Goal: Transaction & Acquisition: Purchase product/service

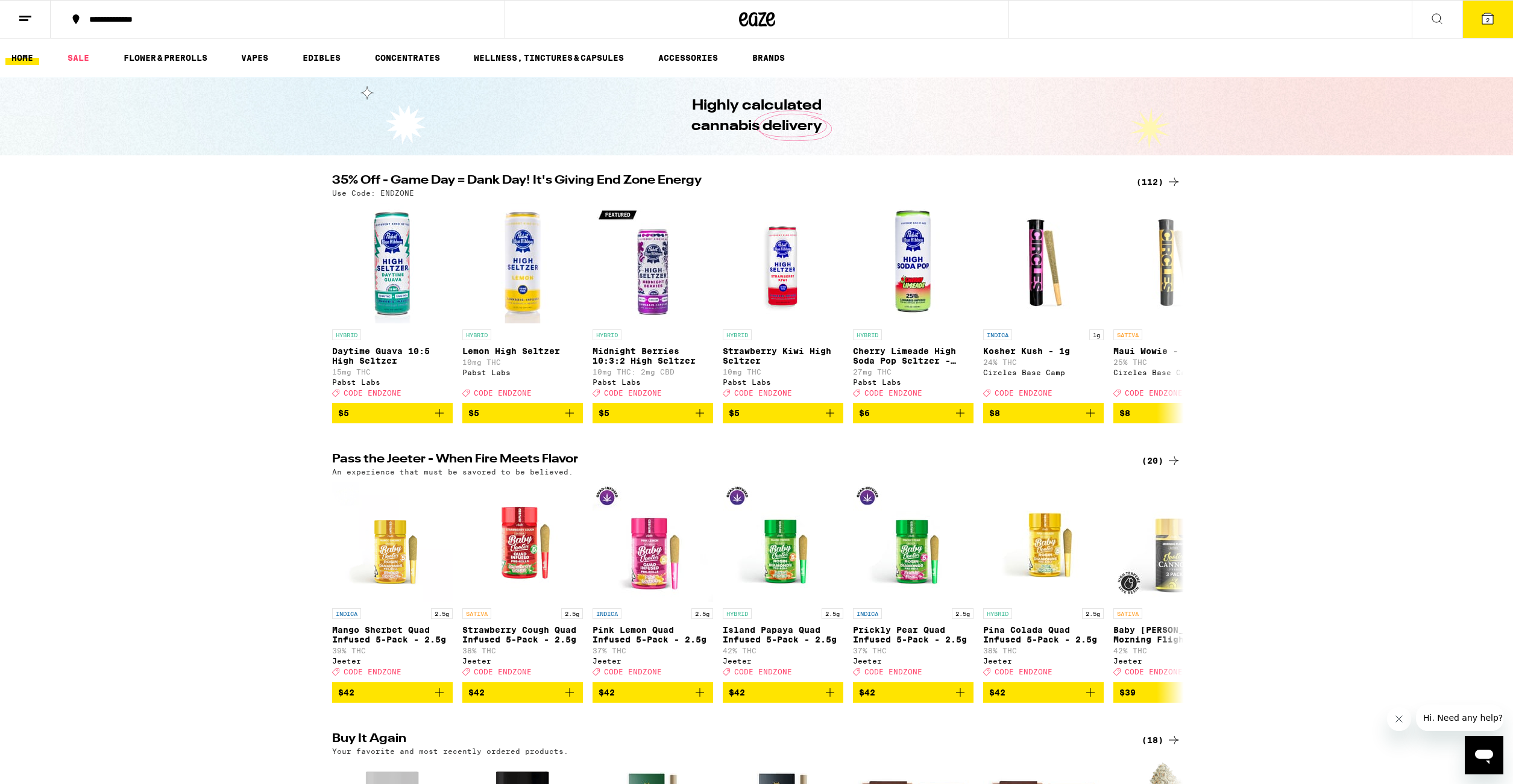
click at [1501, 6] on button "2" at bounding box center [1487, 19] width 50 height 37
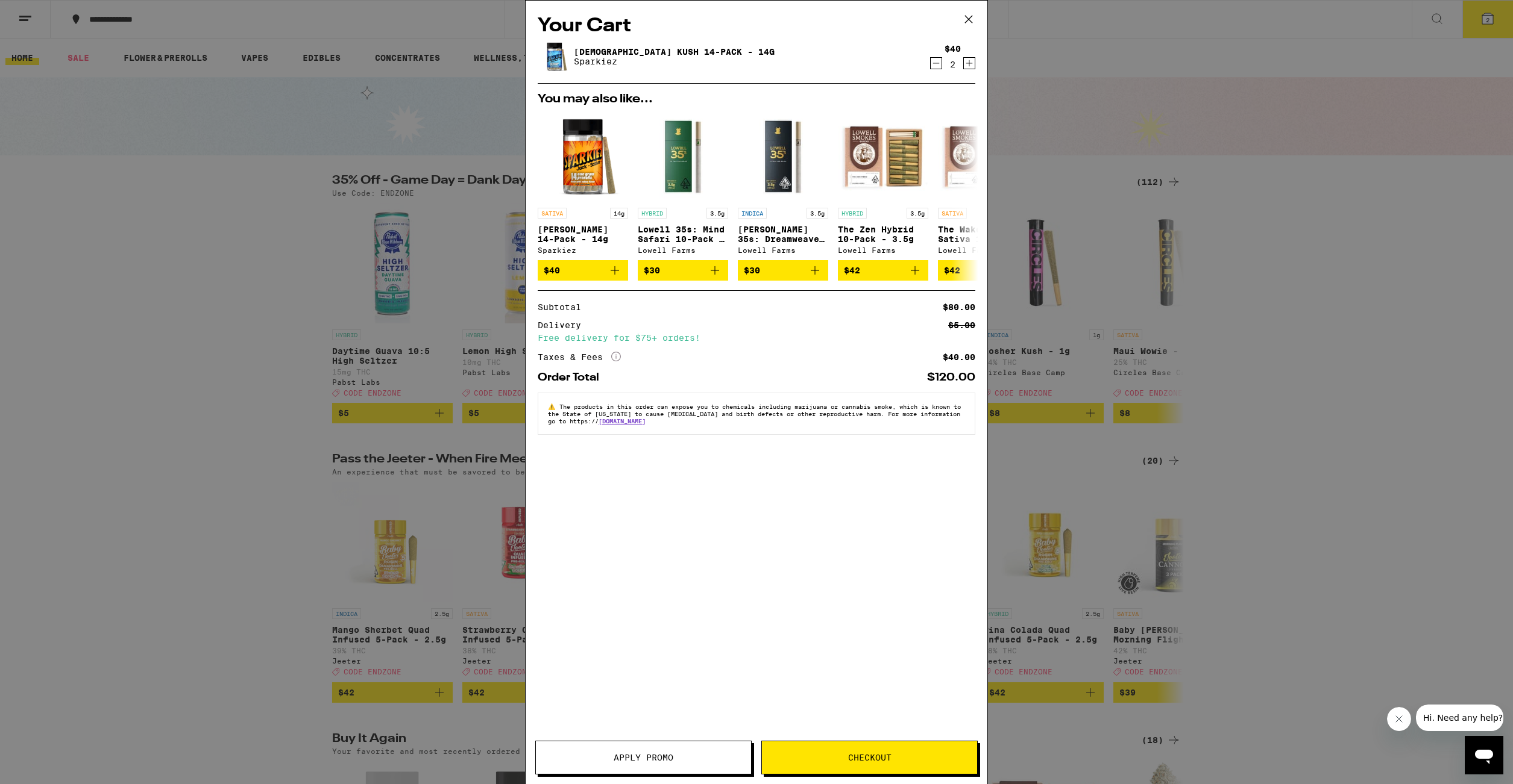
click at [616, 361] on icon "More Info" at bounding box center [615, 356] width 10 height 10
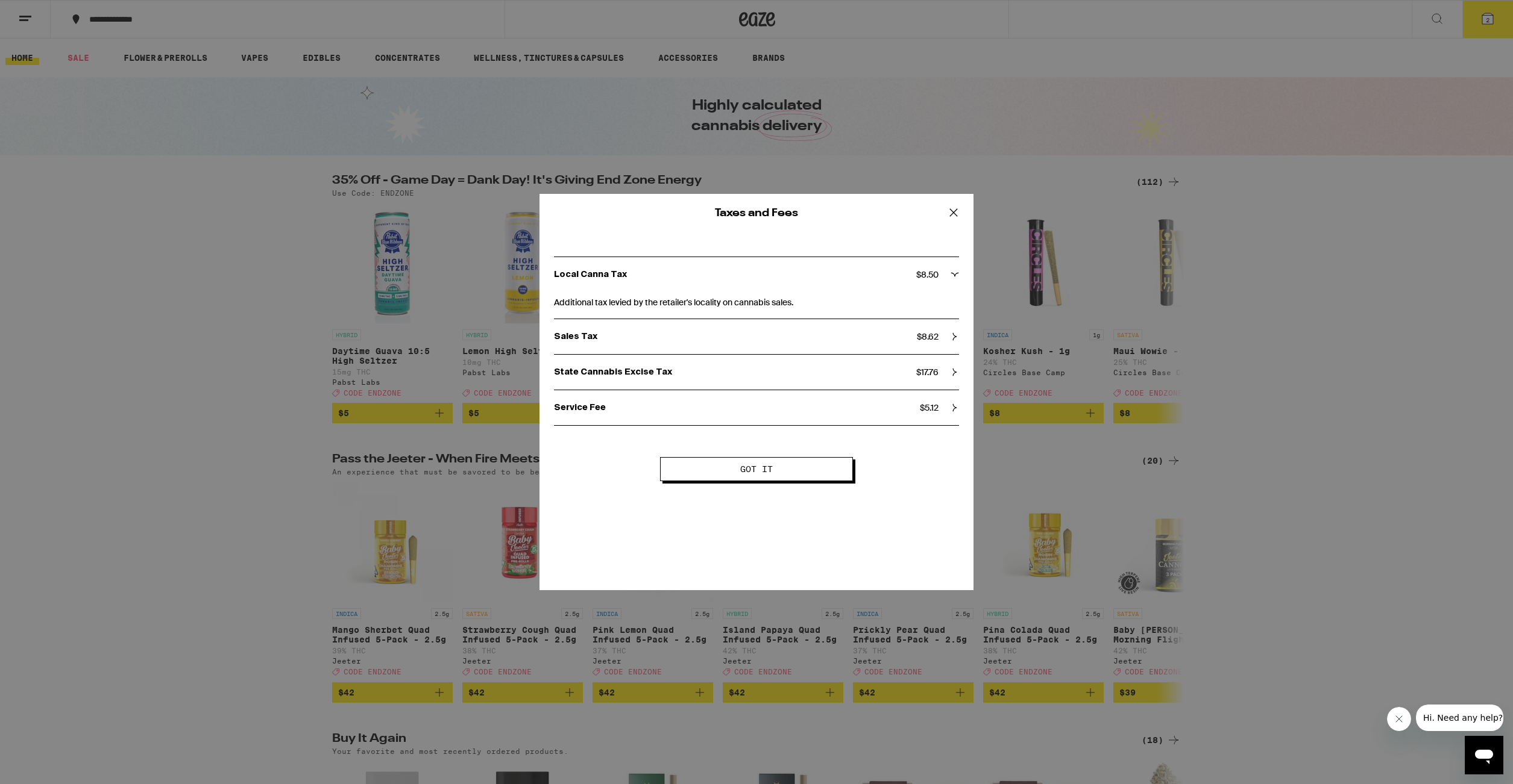
click at [959, 413] on div "Local Canna Tax $ 8.50 Additional tax levied by the retailer's locality on cann…" at bounding box center [756, 337] width 434 height 208
click at [952, 411] on icon at bounding box center [954, 407] width 8 height 8
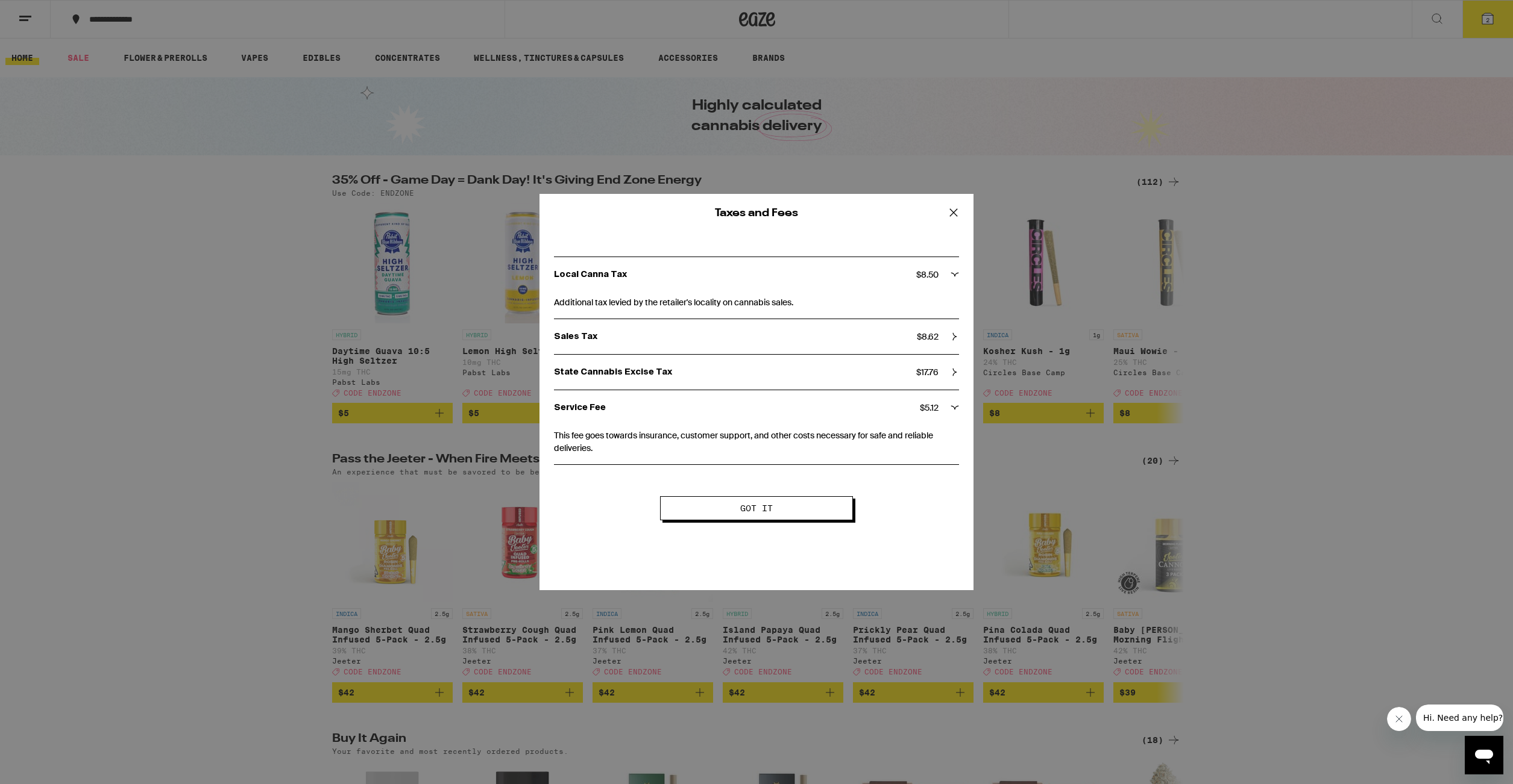
click at [952, 411] on icon at bounding box center [954, 407] width 8 height 8
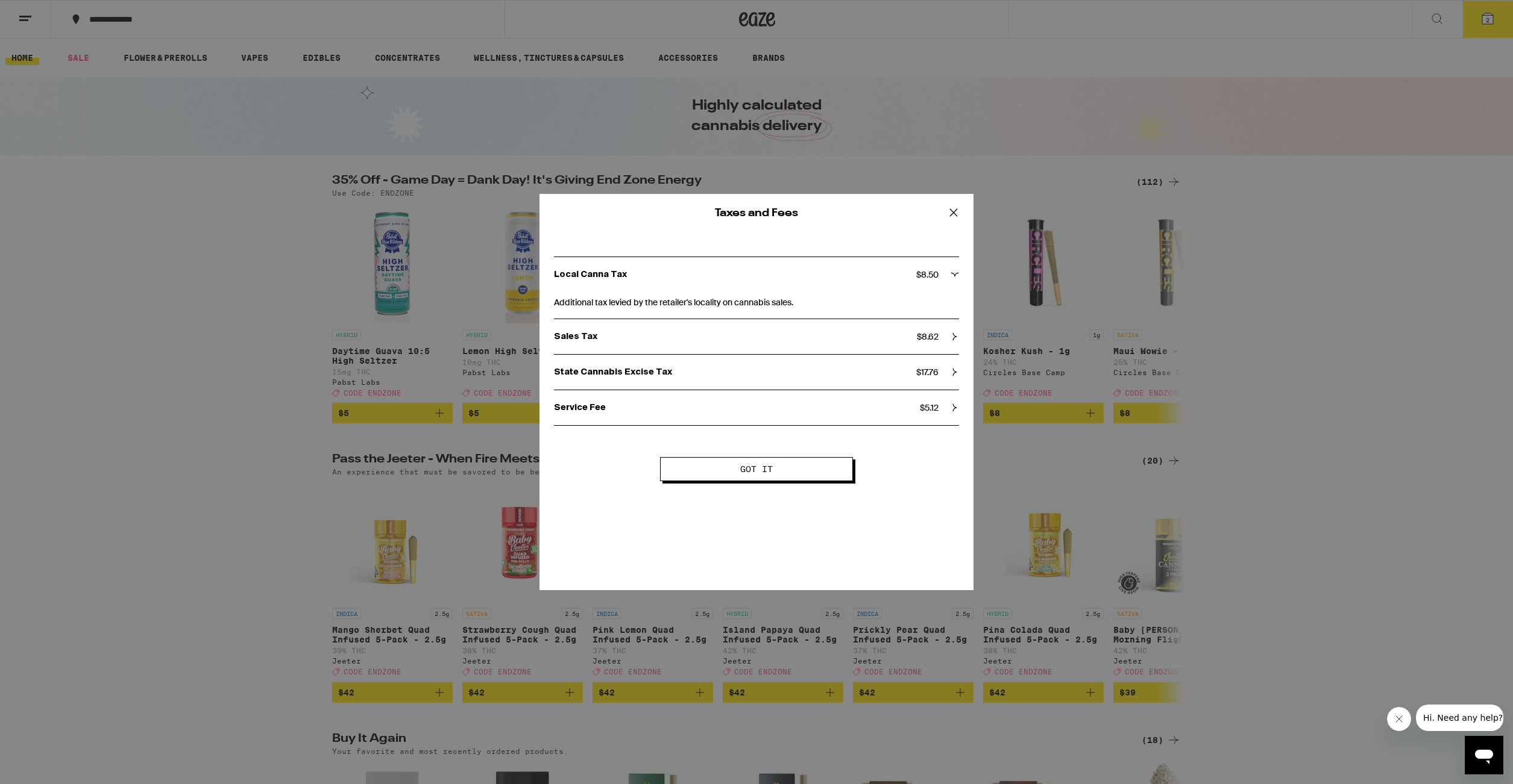
click at [956, 377] on icon at bounding box center [954, 371] width 8 height 8
click at [959, 270] on div "Local Canna Tax $ 8.50 Additional tax levied by the retailer's locality on cann…" at bounding box center [756, 337] width 434 height 208
click at [953, 272] on icon at bounding box center [954, 274] width 8 height 8
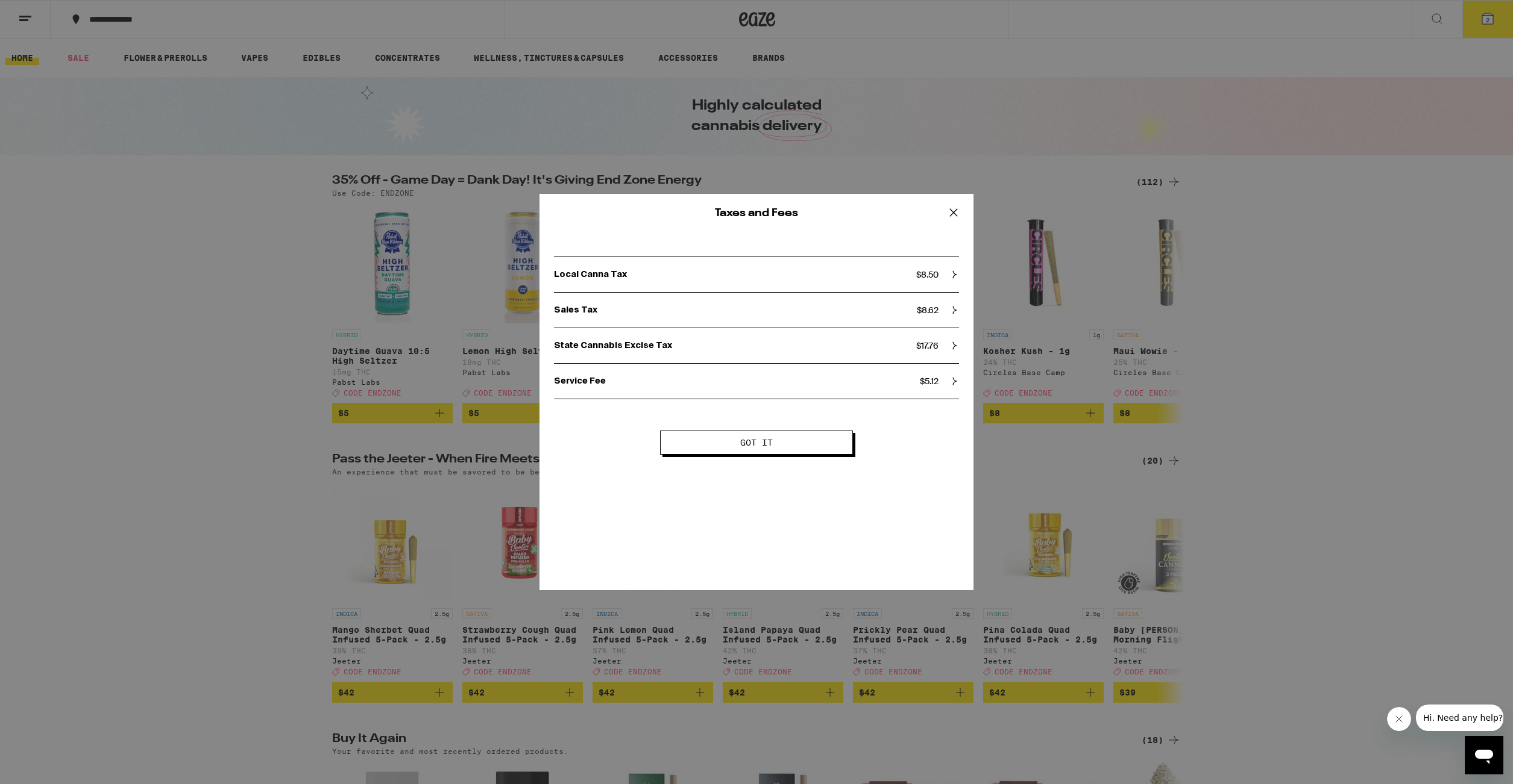
click at [953, 272] on icon at bounding box center [954, 274] width 8 height 8
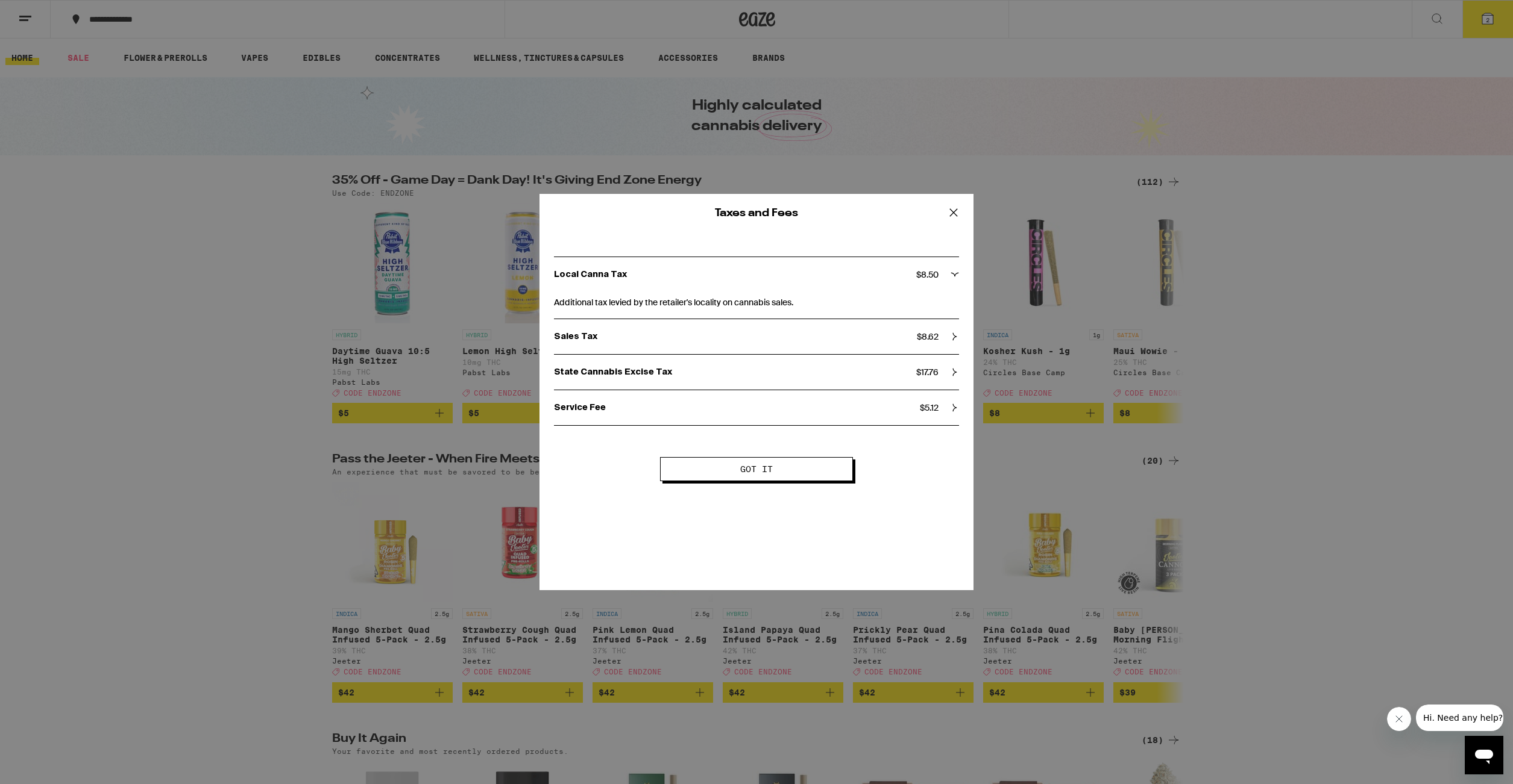
click at [952, 215] on icon at bounding box center [953, 213] width 18 height 18
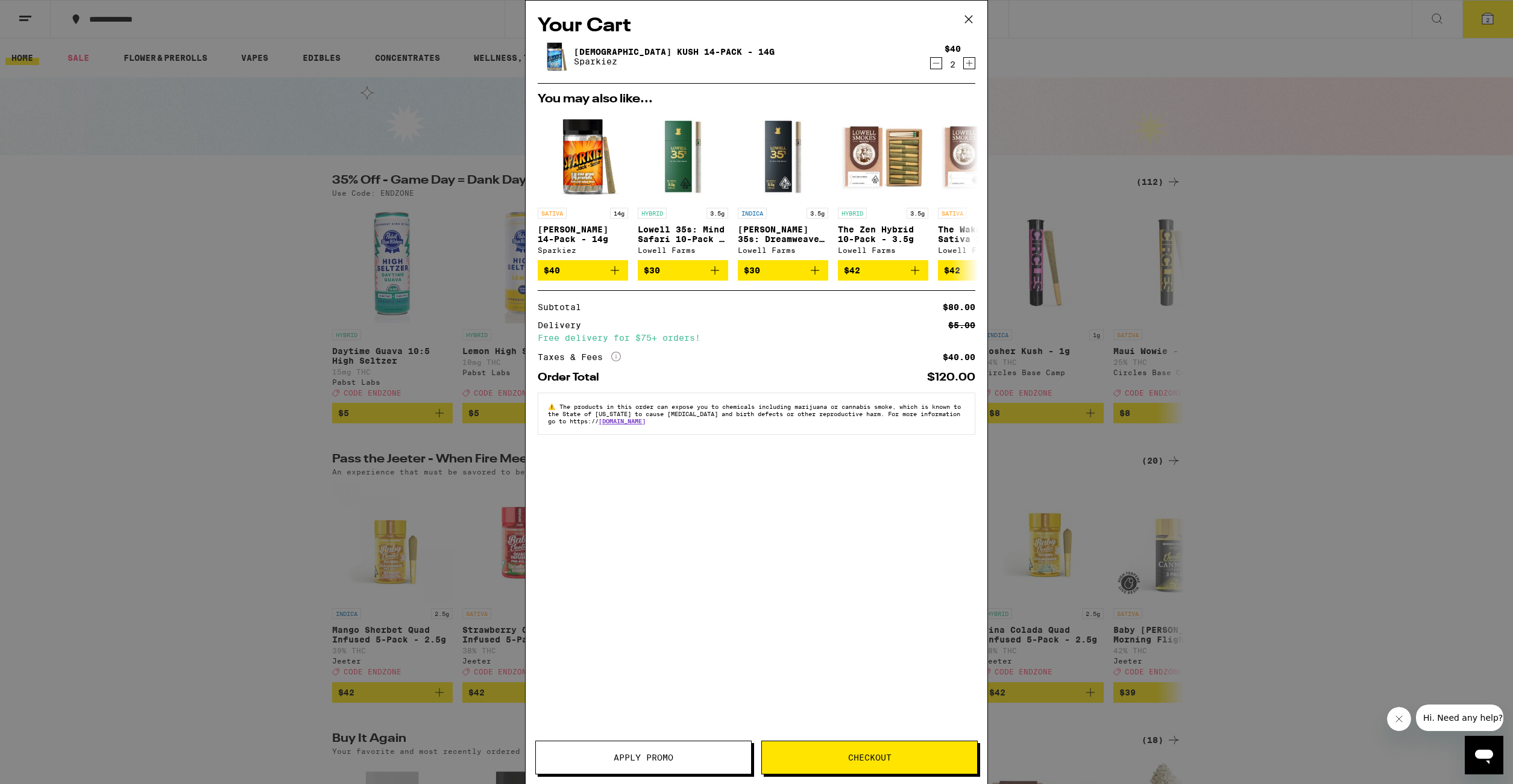
click at [967, 22] on icon at bounding box center [969, 19] width 18 height 18
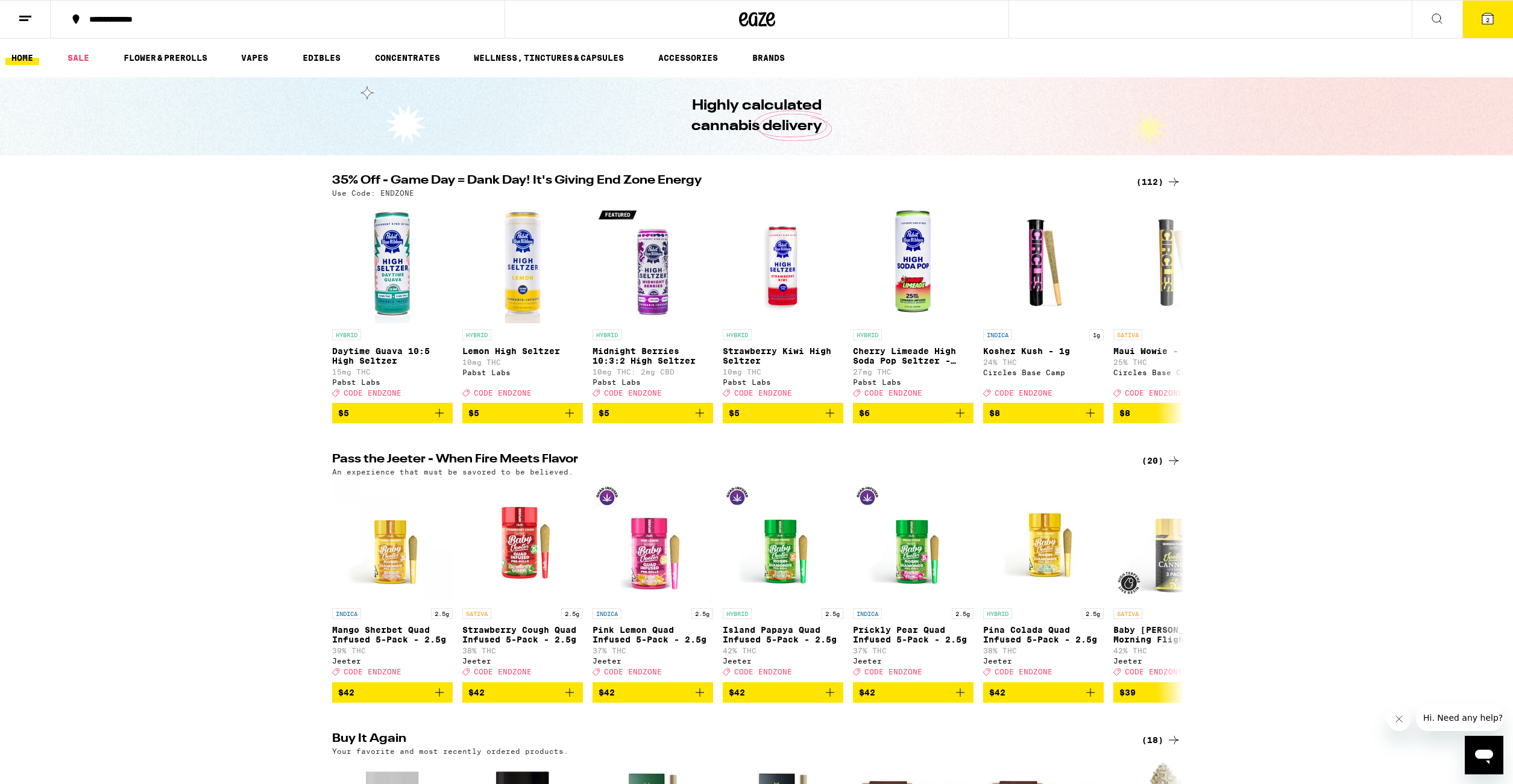
click at [1486, 24] on span "2" at bounding box center [1487, 20] width 4 height 7
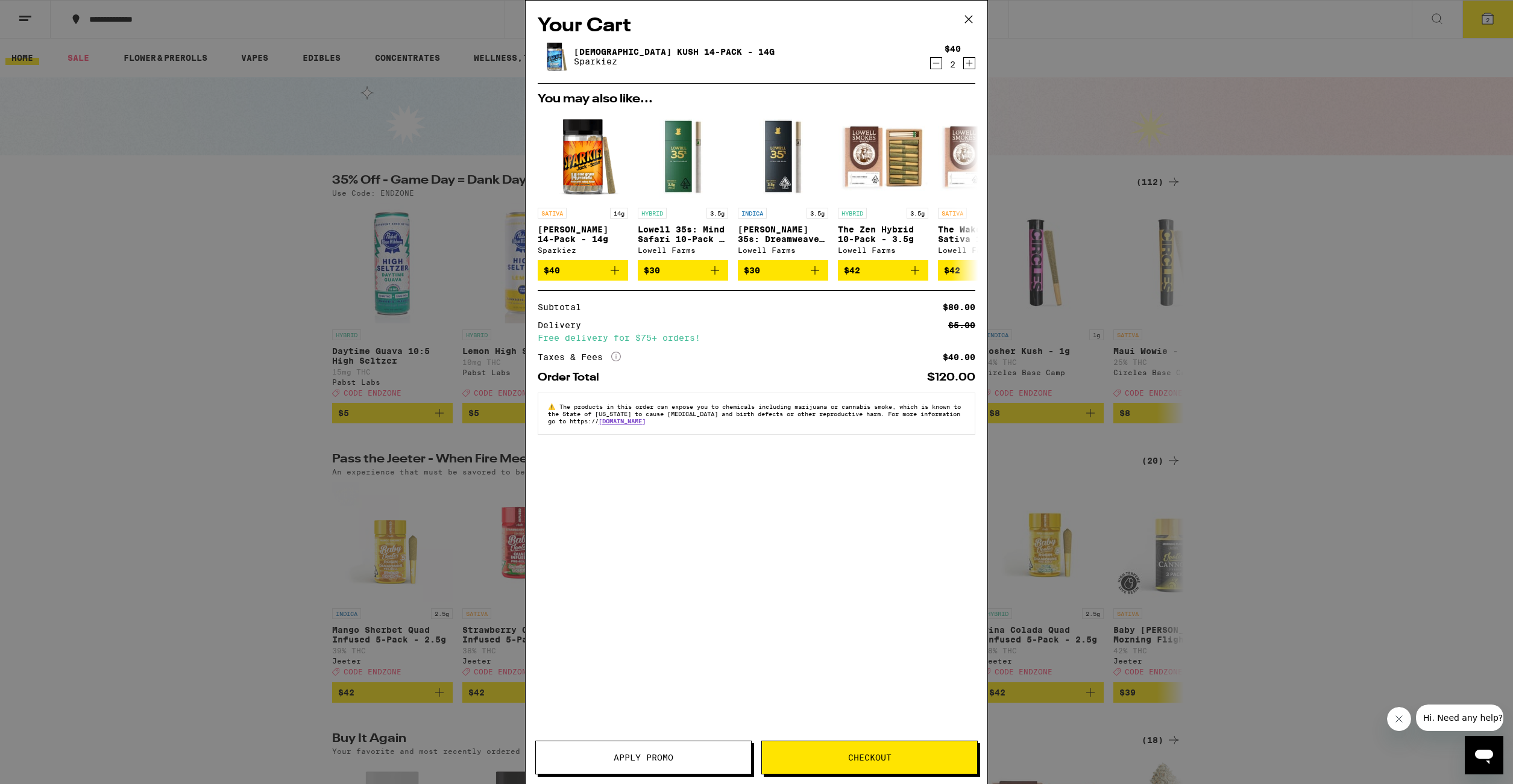
click at [865, 761] on span "Checkout" at bounding box center [870, 758] width 44 height 8
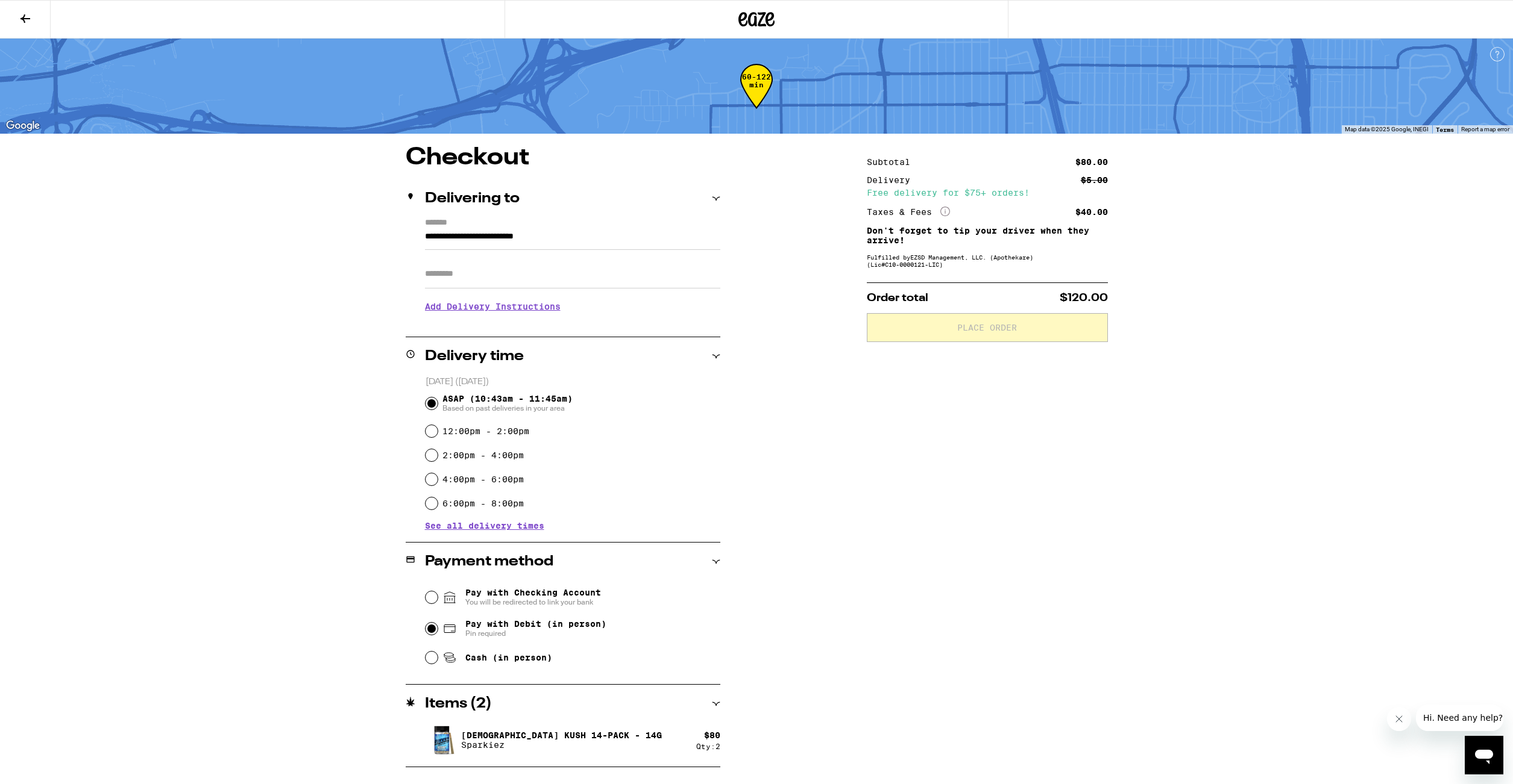
click at [434, 632] on input "Pay with Debit (in person) Pin required" at bounding box center [431, 629] width 12 height 12
radio input "true"
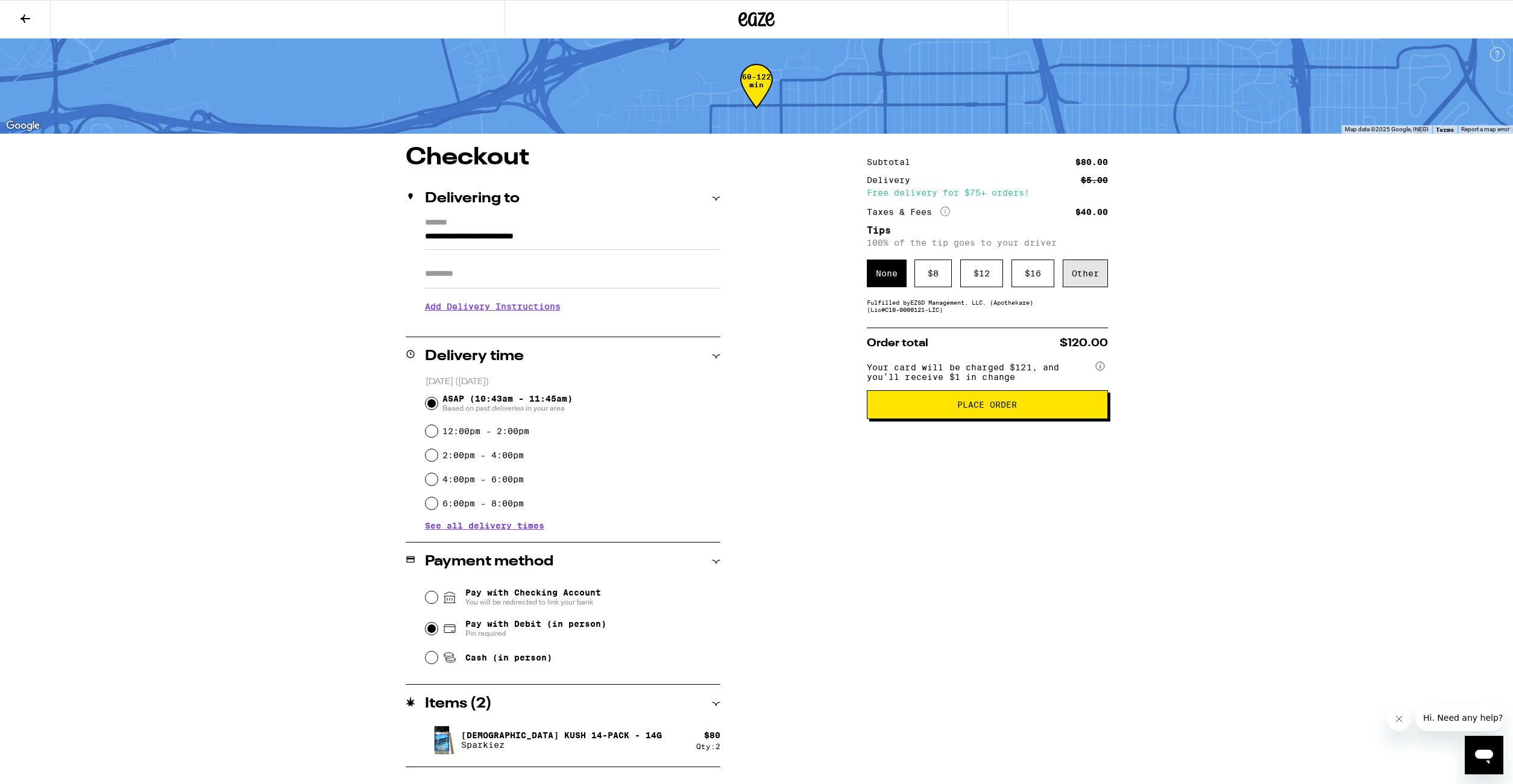
click at [1095, 279] on div "Other" at bounding box center [1086, 273] width 46 height 27
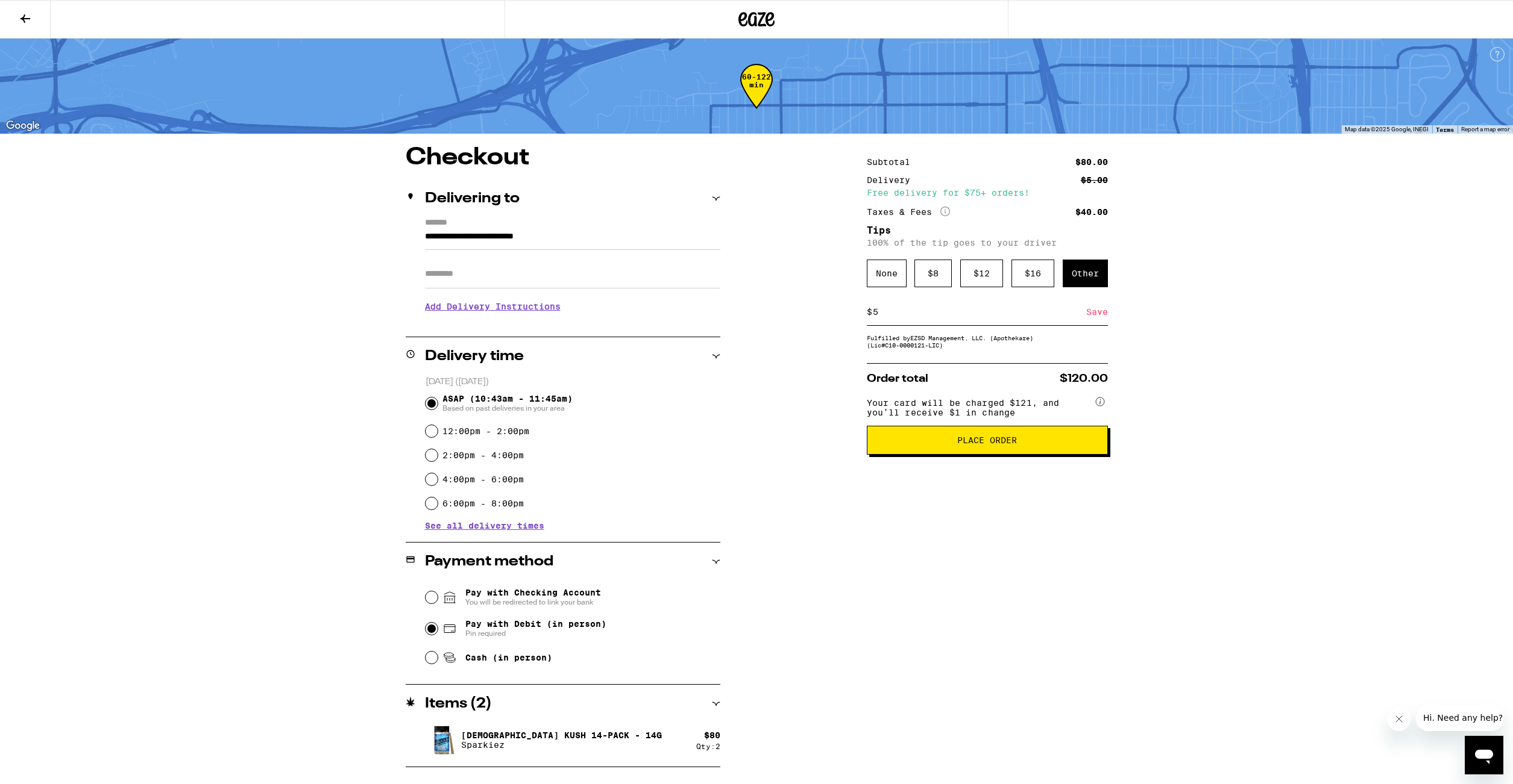
type input "5"
click at [1300, 454] on div "**********" at bounding box center [756, 383] width 1513 height 768
click at [1101, 312] on div "Save" at bounding box center [1097, 311] width 22 height 26
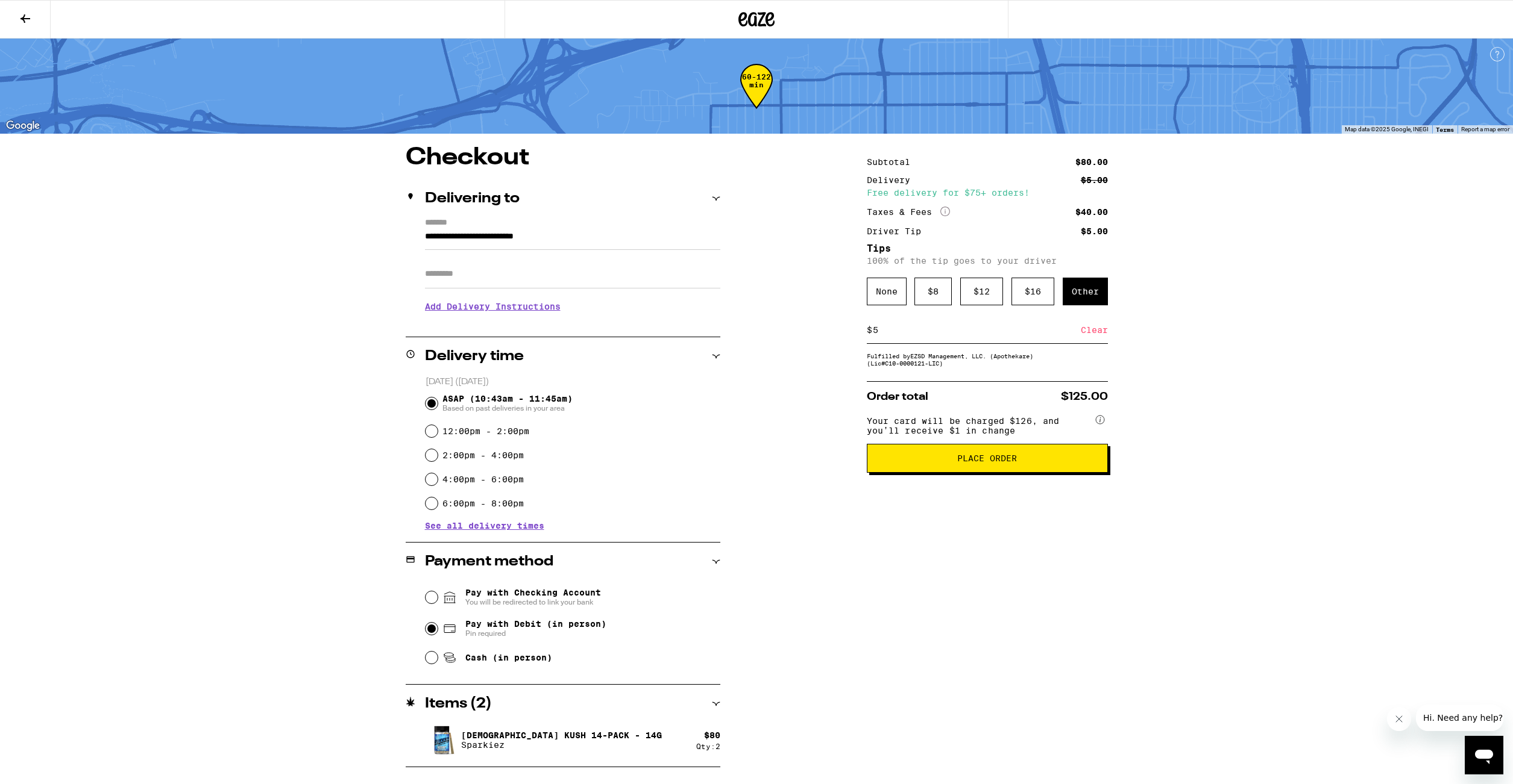
click at [946, 213] on icon "More Info" at bounding box center [945, 211] width 10 height 10
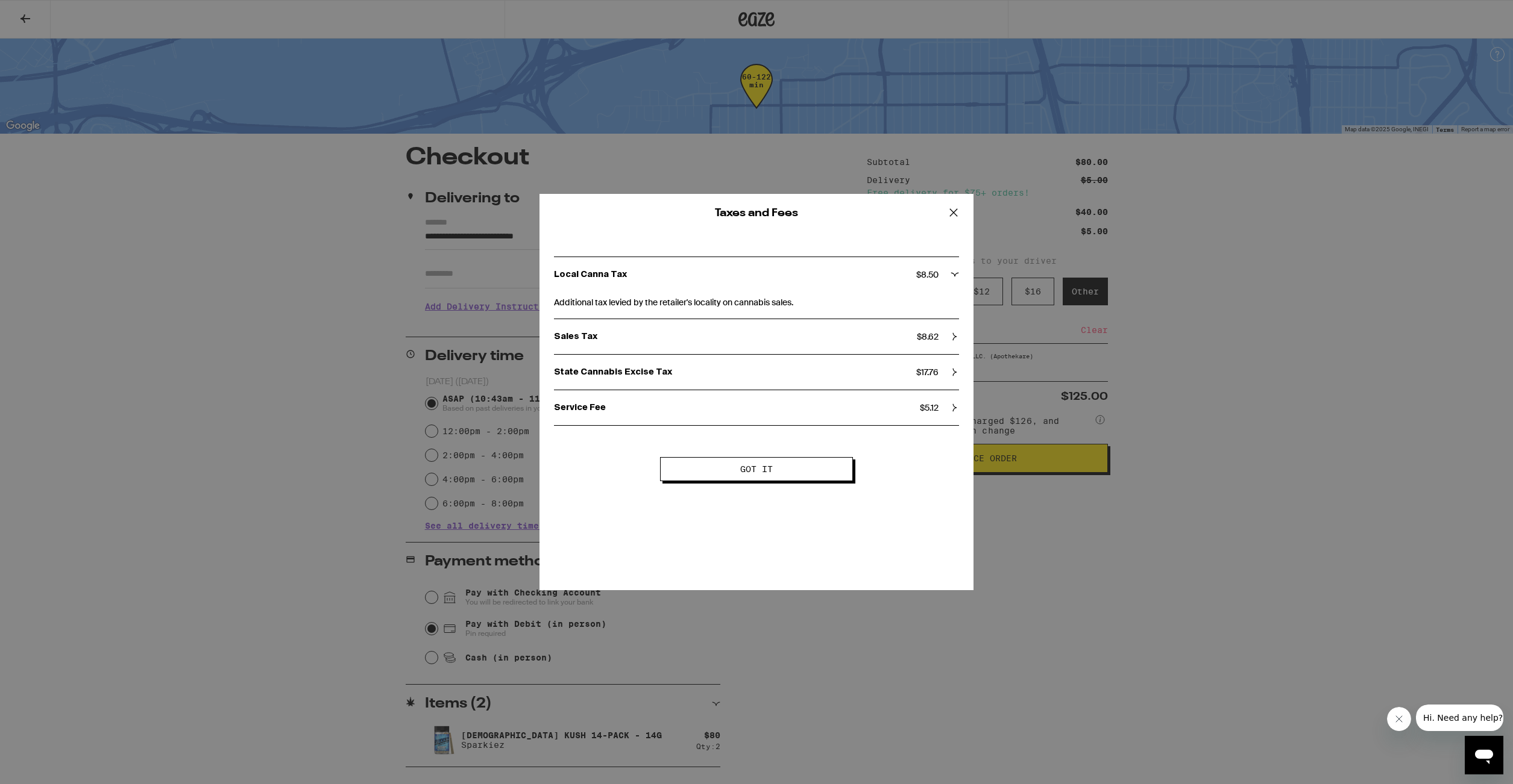
click at [962, 209] on button at bounding box center [953, 214] width 37 height 38
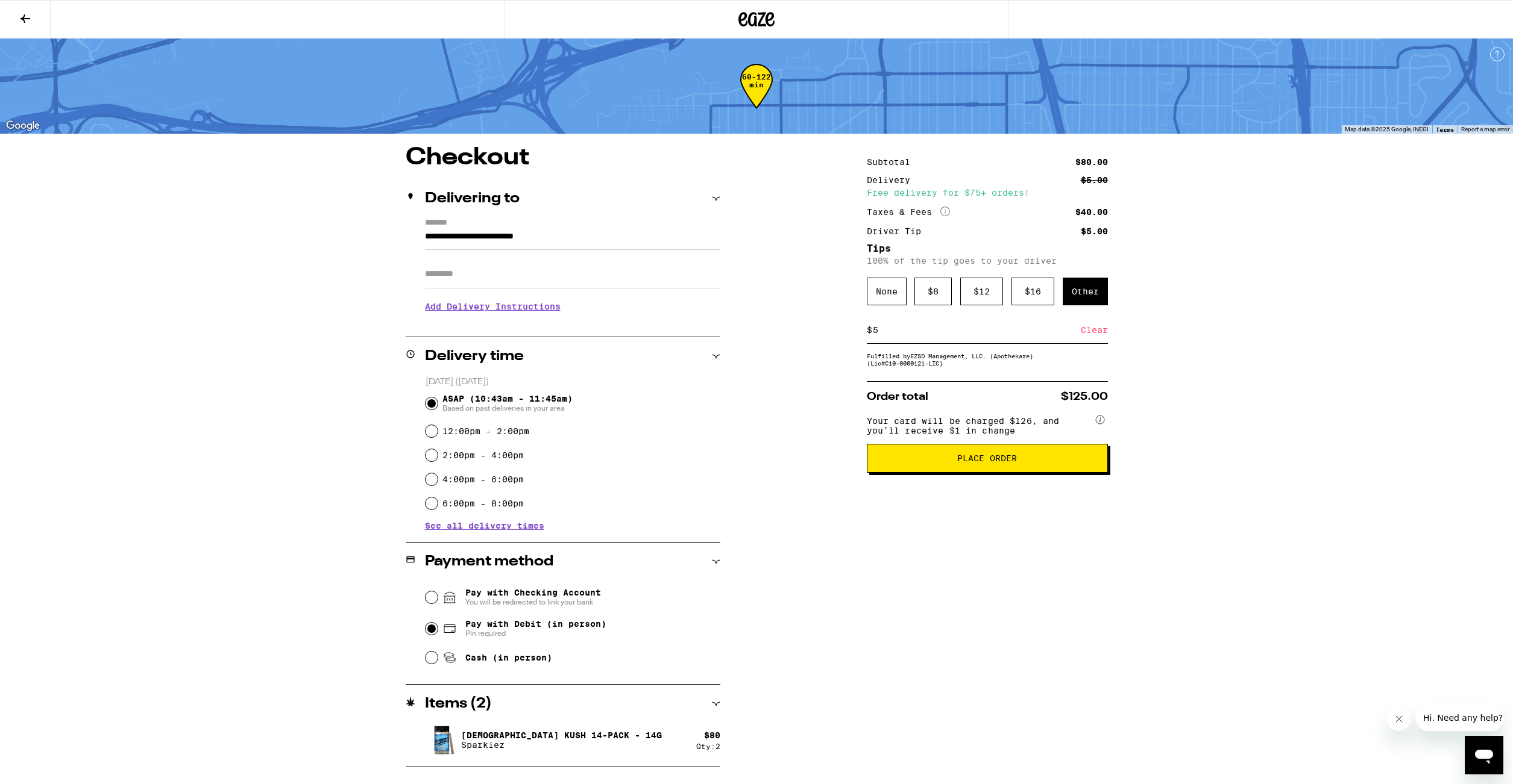
click at [994, 463] on span "Place Order" at bounding box center [986, 458] width 59 height 8
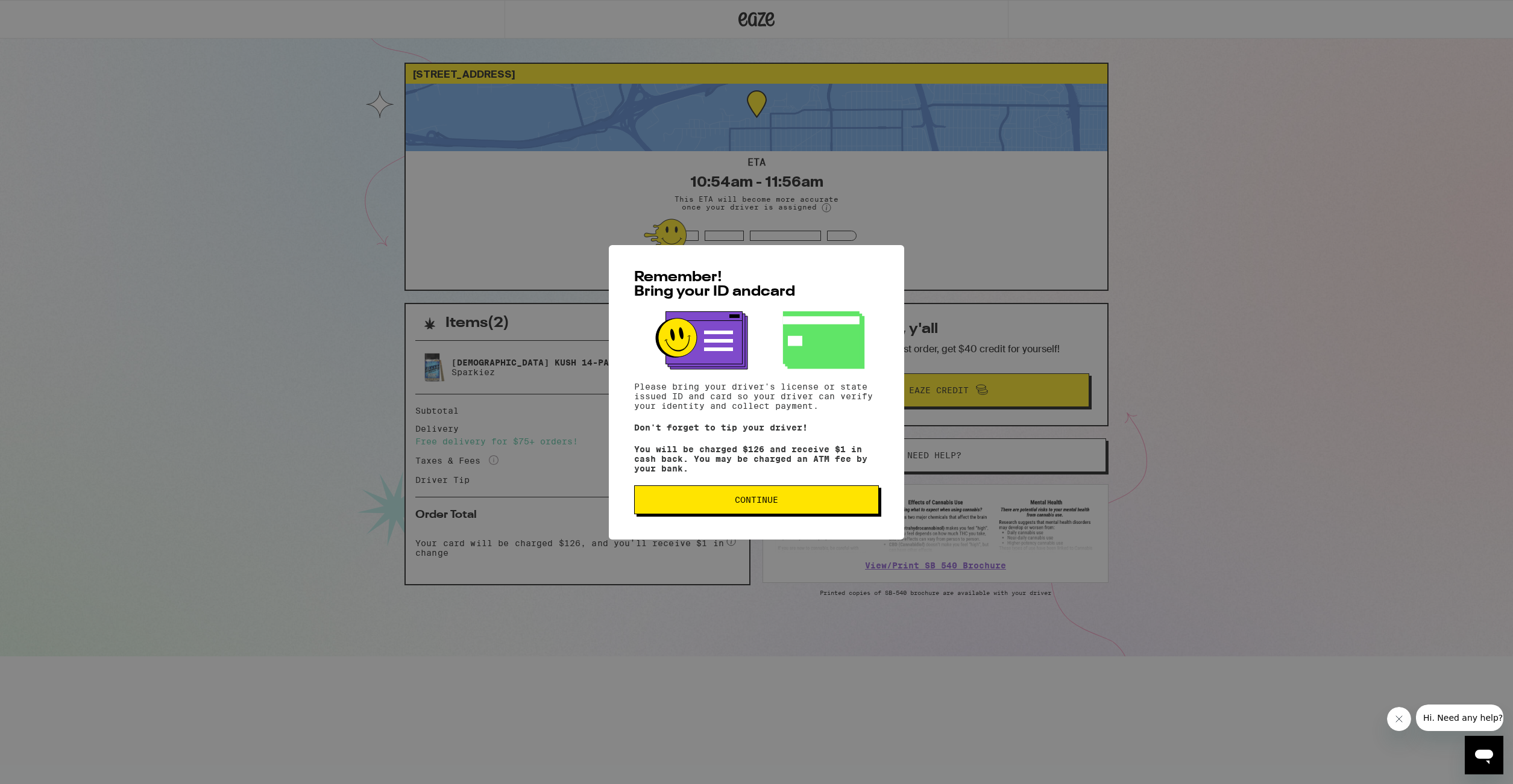
click at [764, 504] on span "Continue" at bounding box center [757, 499] width 44 height 8
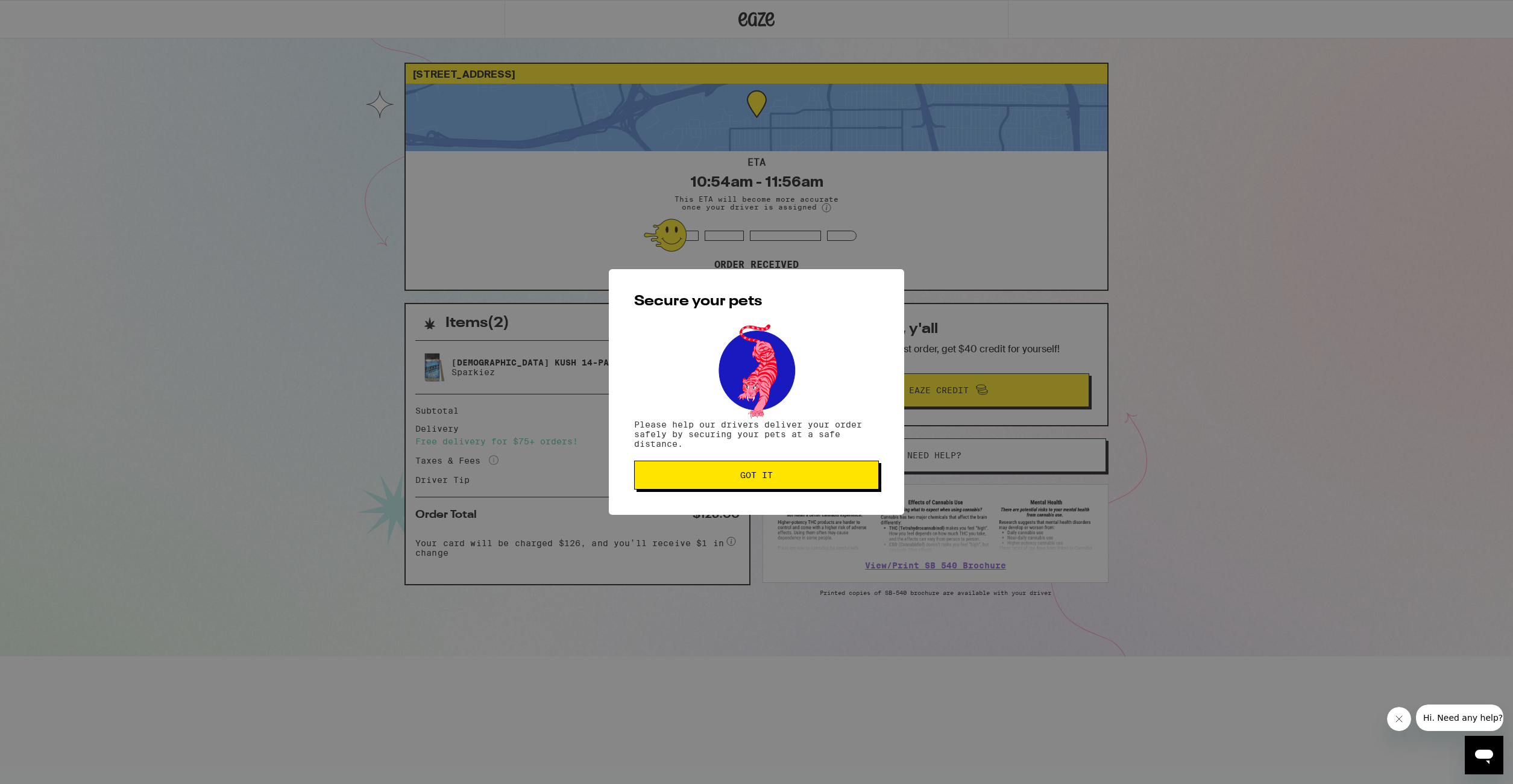
click at [784, 486] on button "Got it" at bounding box center [756, 476] width 245 height 29
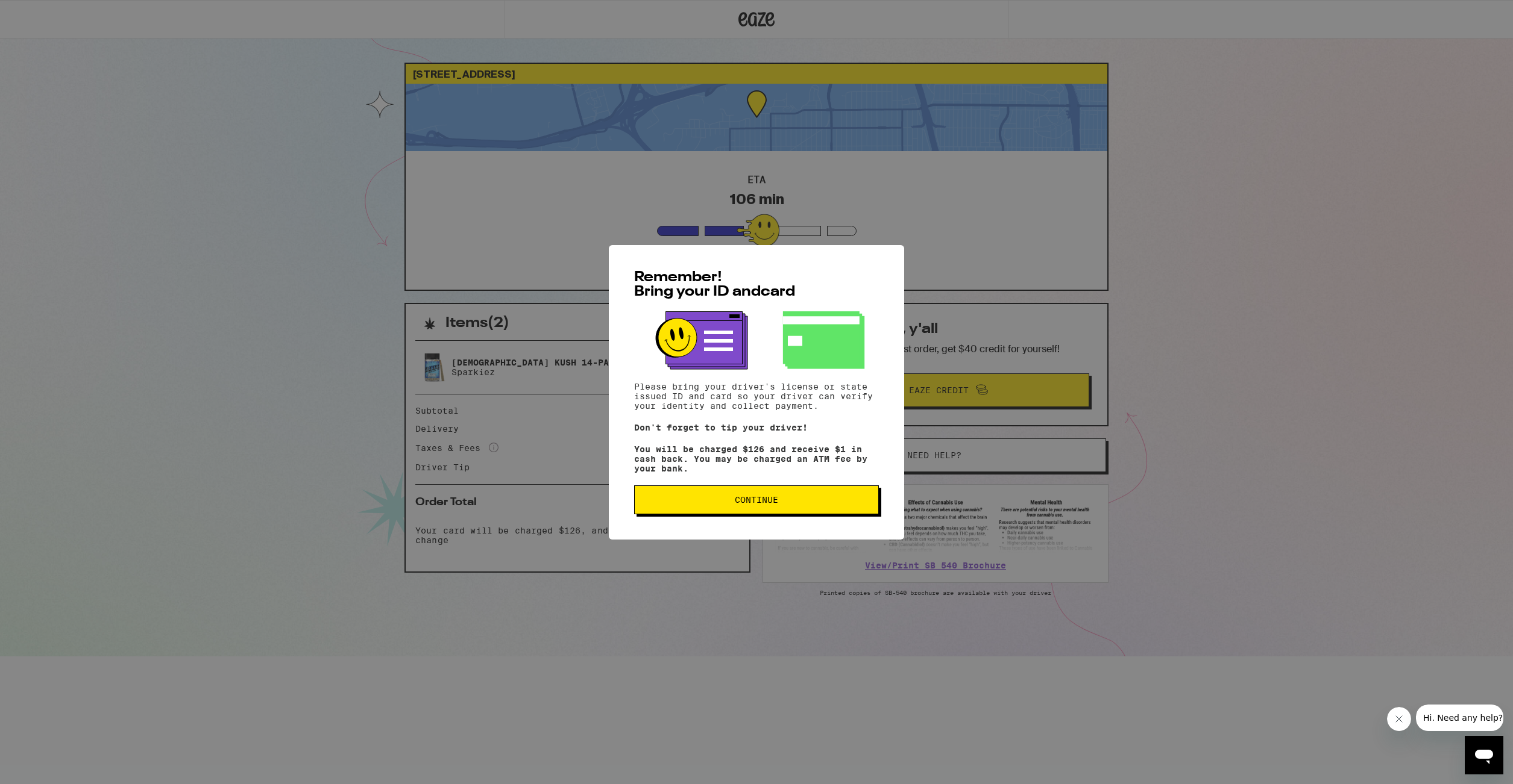
click at [766, 502] on span "Continue" at bounding box center [757, 499] width 44 height 8
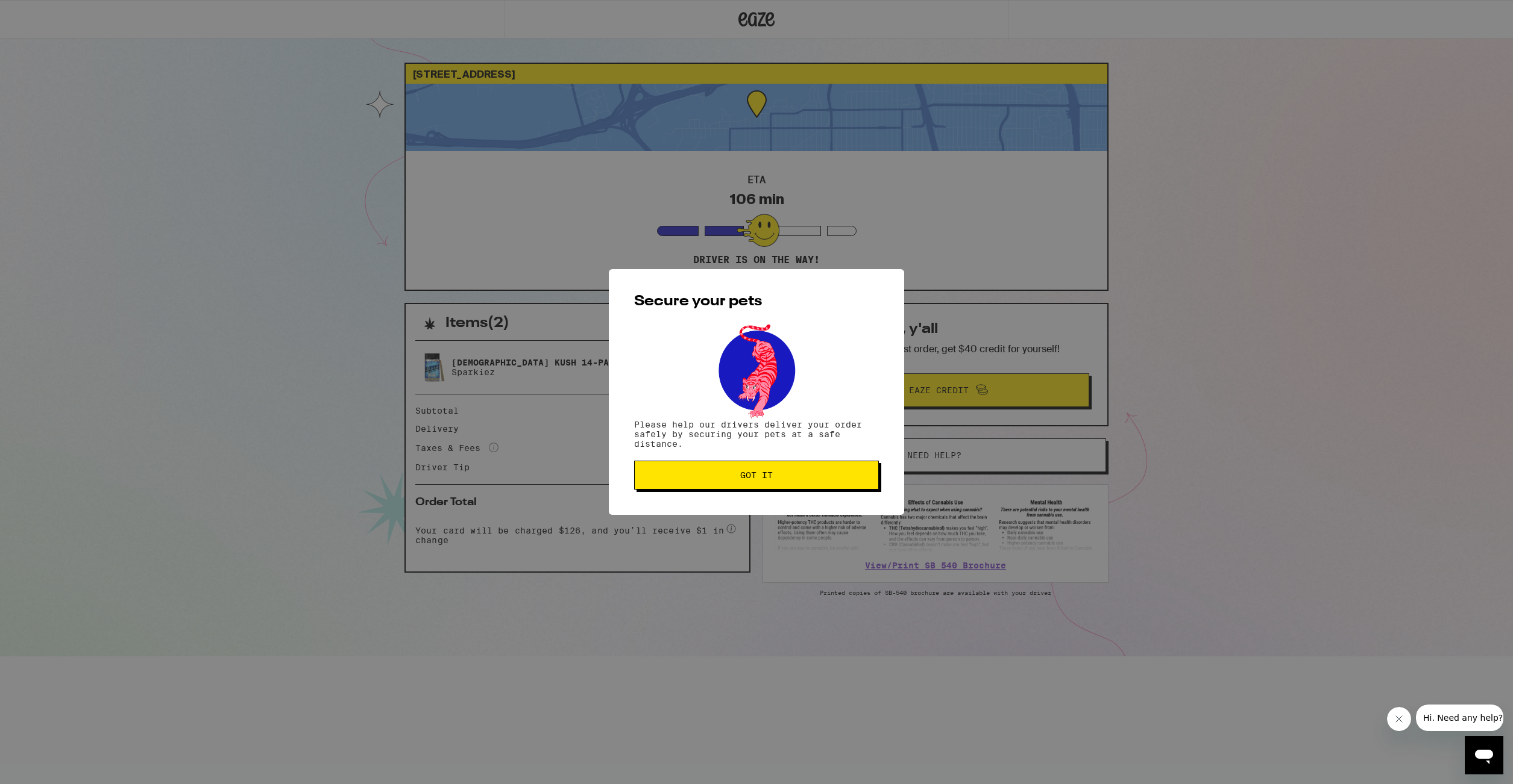
click at [770, 475] on span "Got it" at bounding box center [757, 475] width 33 height 8
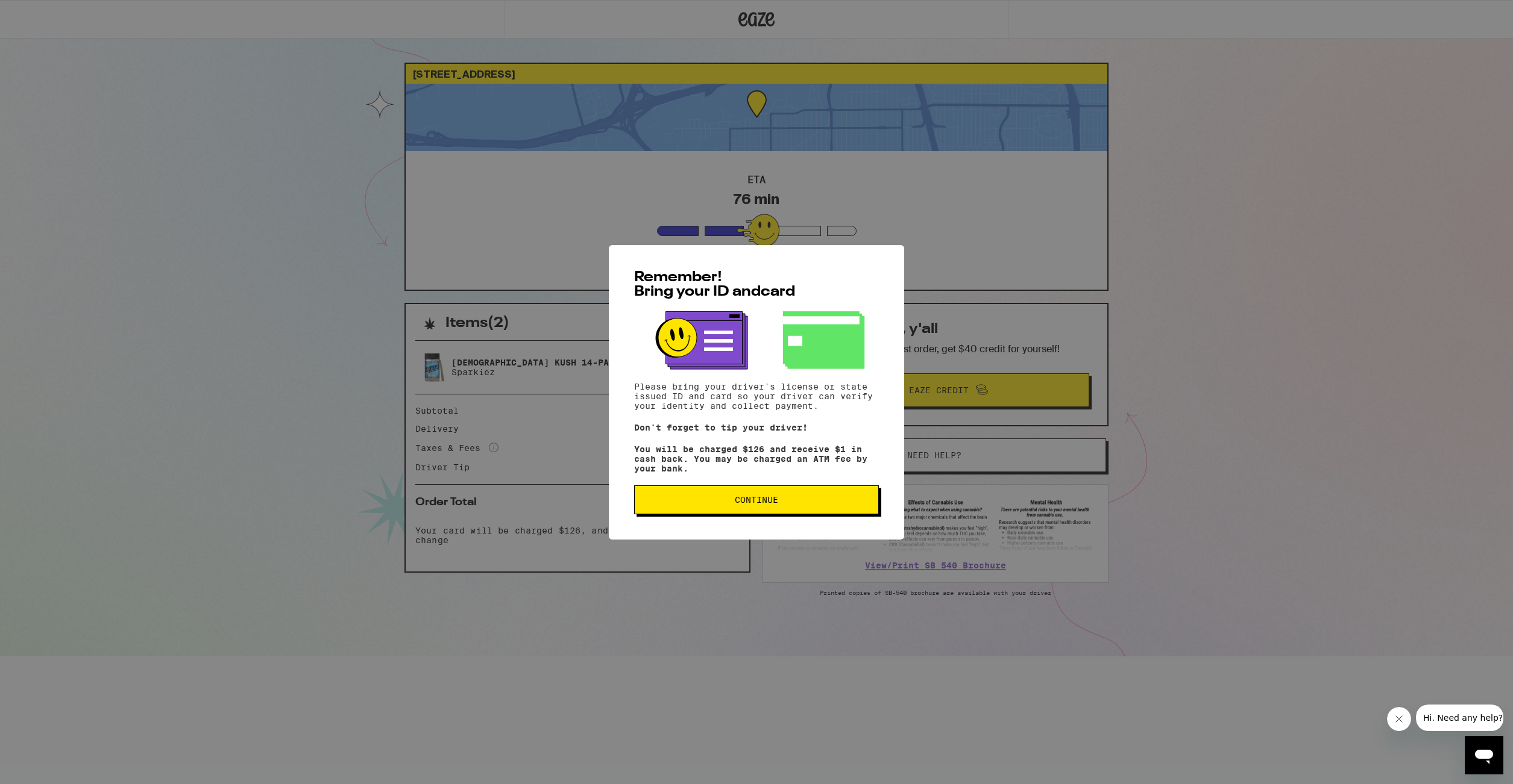
click at [767, 503] on span "Continue" at bounding box center [757, 499] width 44 height 8
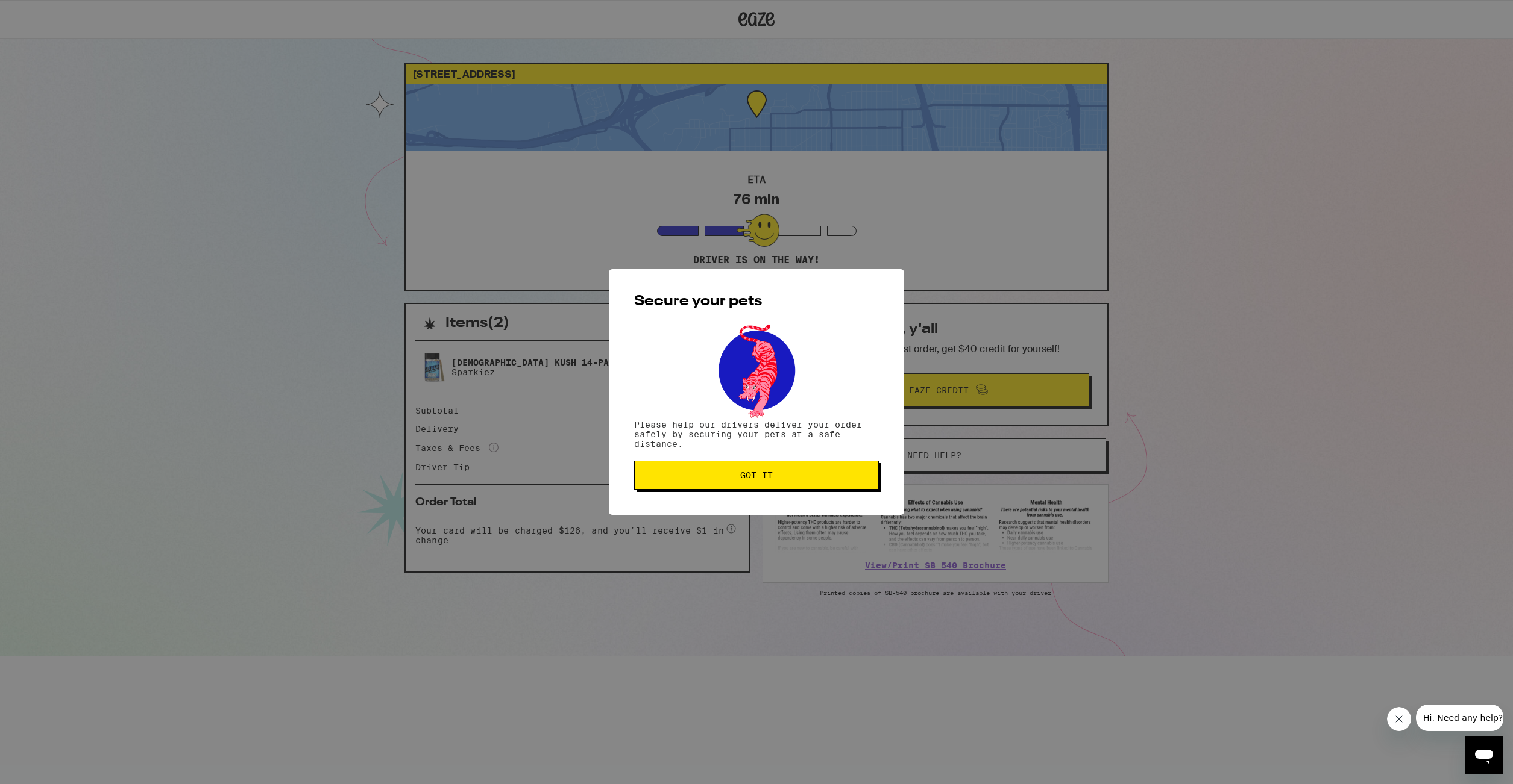
click at [816, 473] on button "Got it" at bounding box center [756, 476] width 245 height 29
